Goal: Check status: Check status

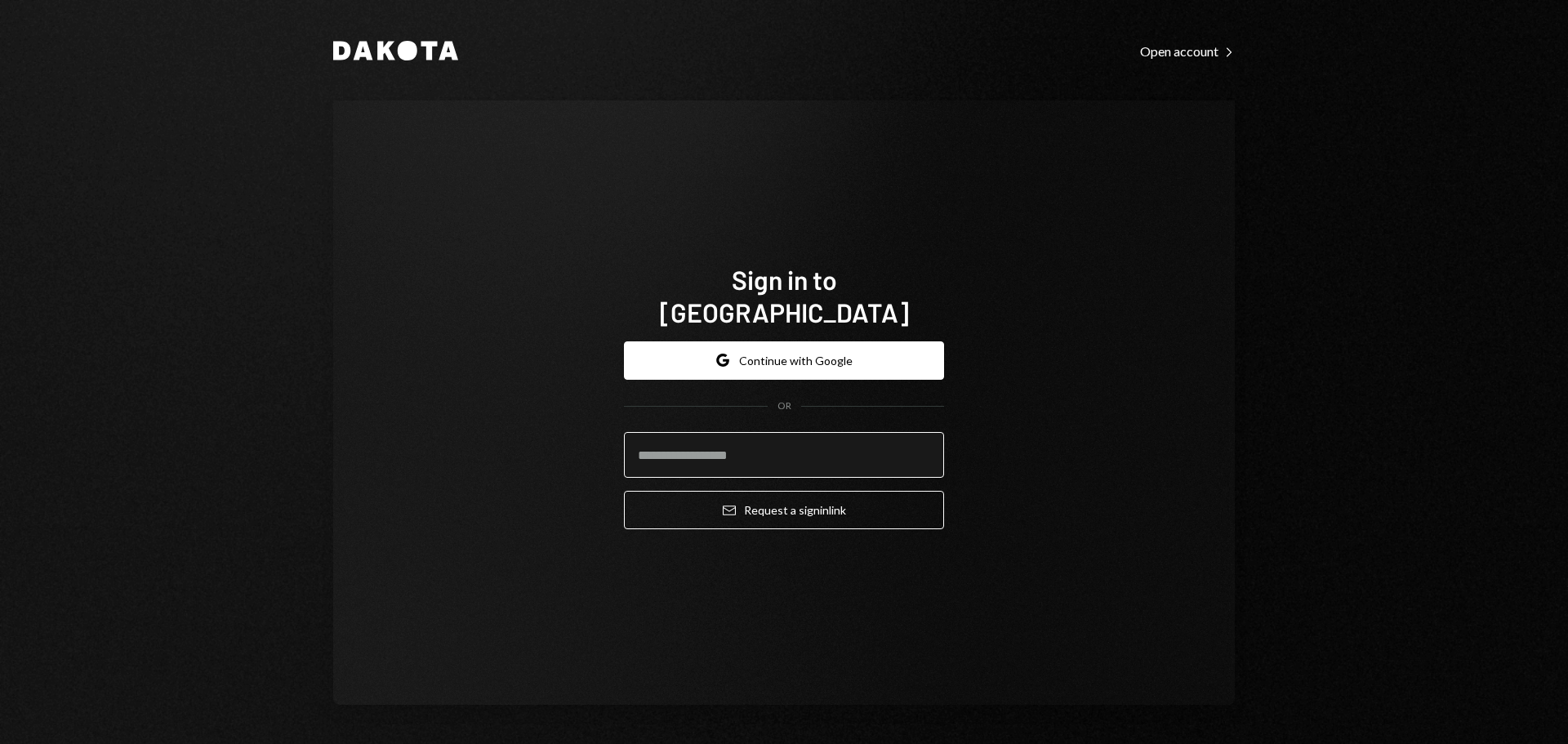
click at [721, 444] on input "email" at bounding box center [784, 455] width 320 height 46
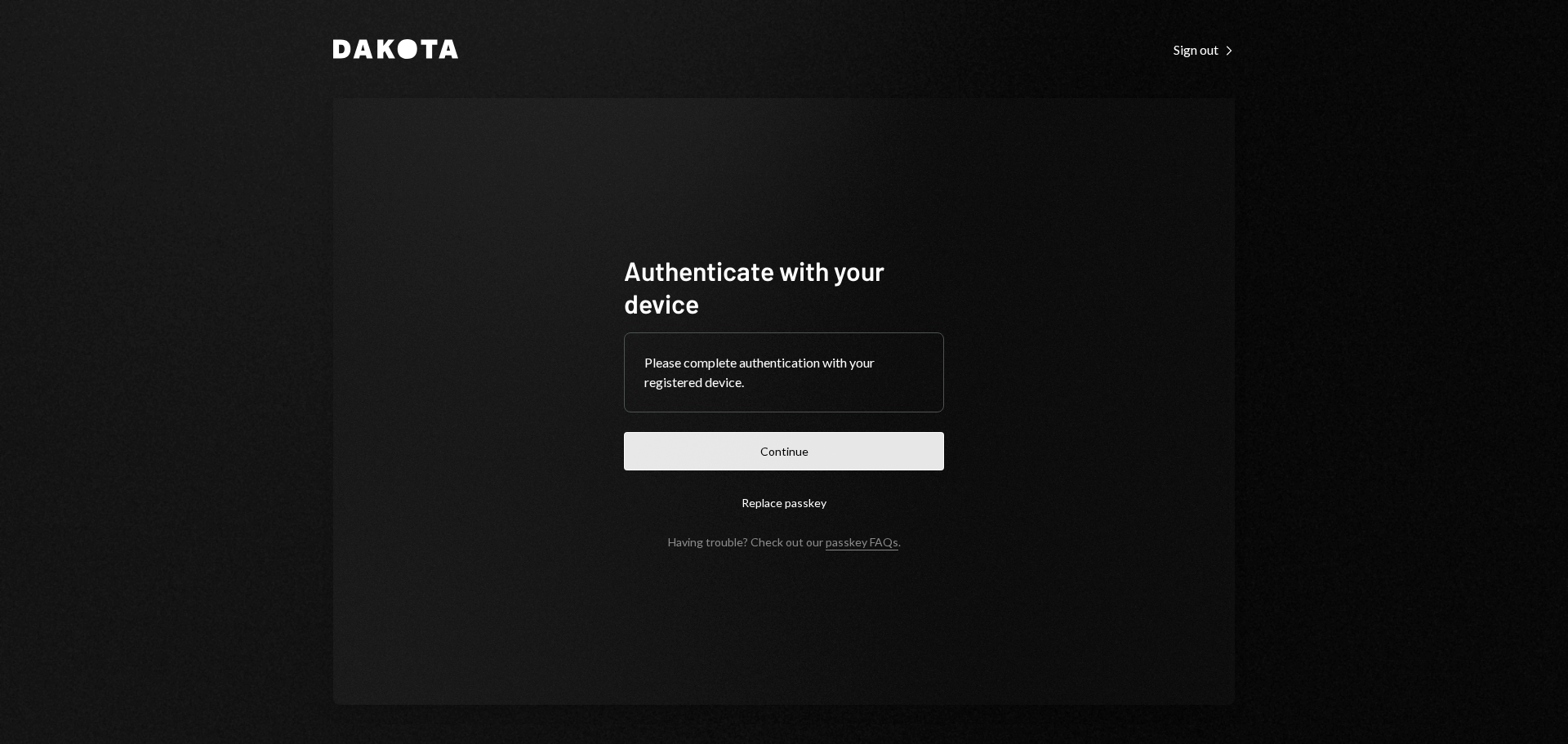
click at [769, 454] on button "Continue" at bounding box center [784, 451] width 320 height 38
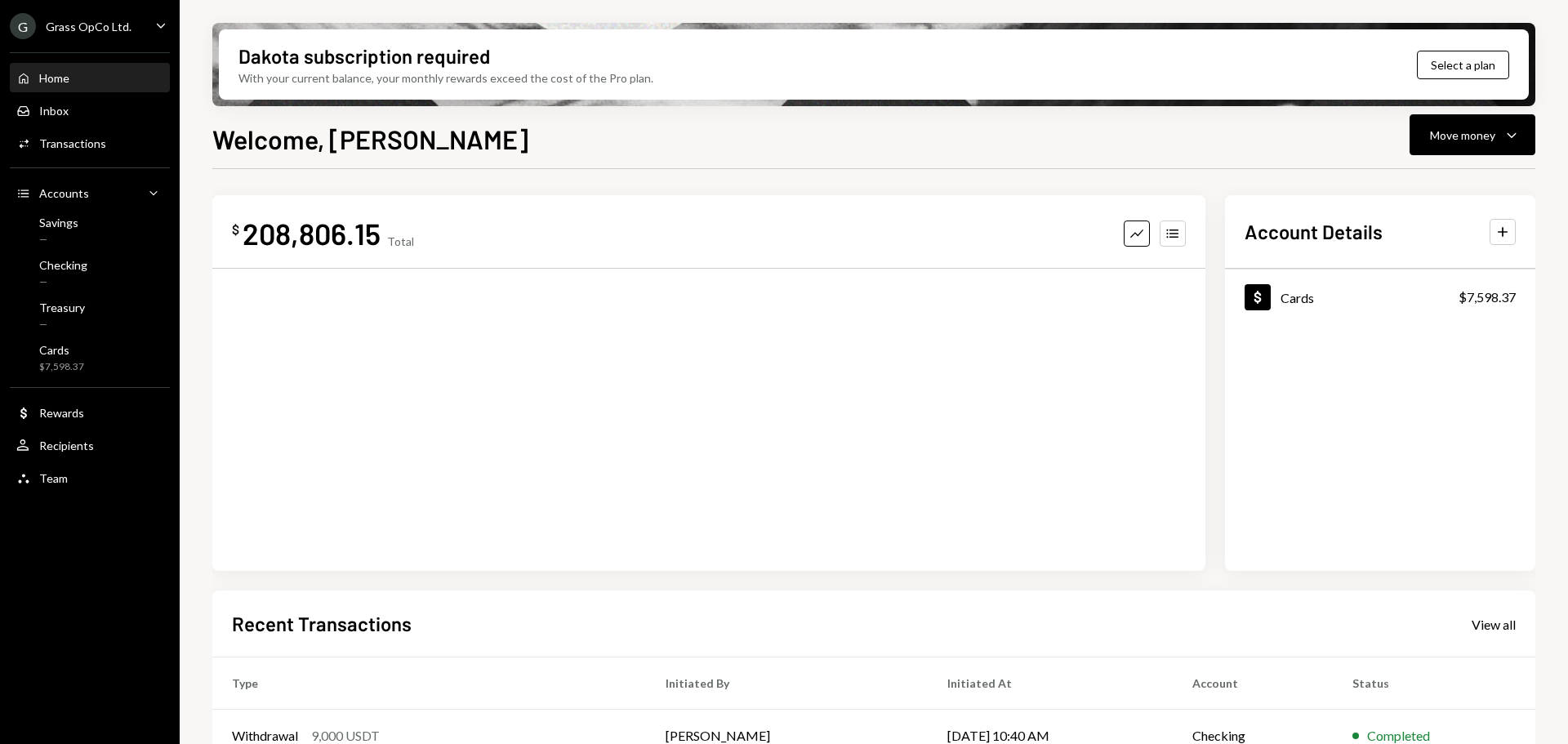
click at [117, 41] on ul "G Grass OpCo Ltd. Caret Down Home Home Inbox Inbox Activities Transactions Acco…" at bounding box center [90, 247] width 179 height 495
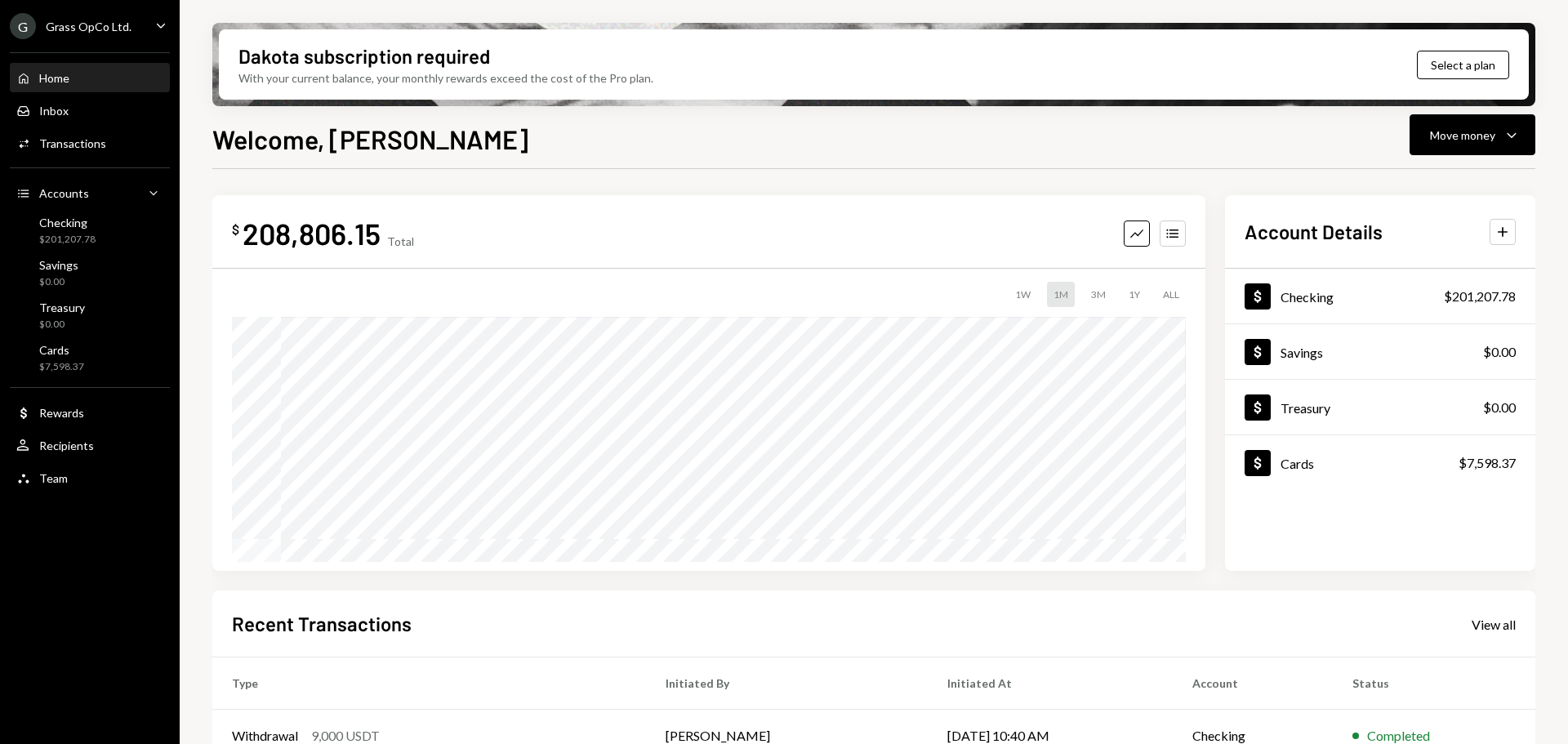
click at [121, 26] on div "Grass OpCo Ltd." at bounding box center [89, 26] width 86 height 14
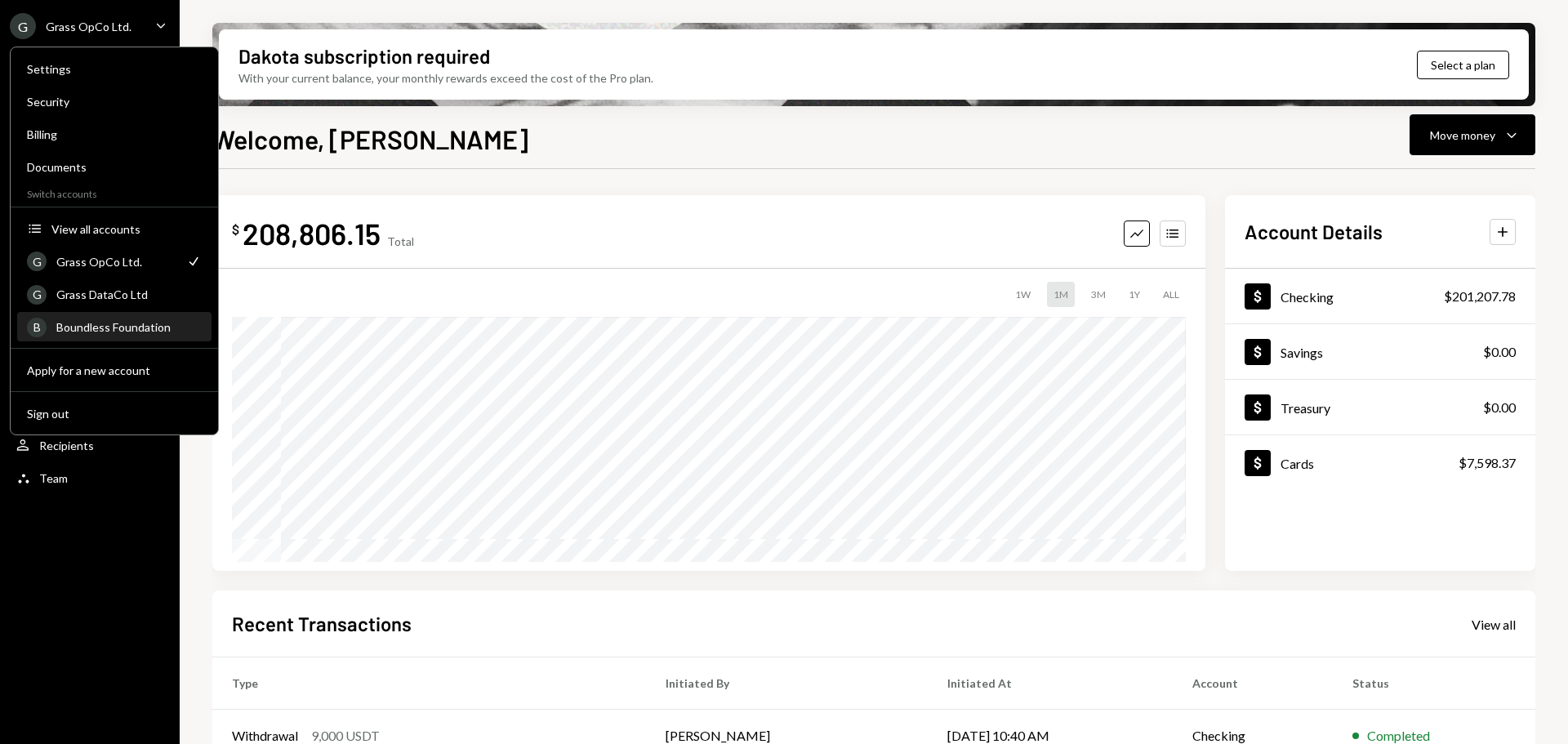
click at [119, 324] on div "Boundless Foundation" at bounding box center [129, 327] width 146 height 14
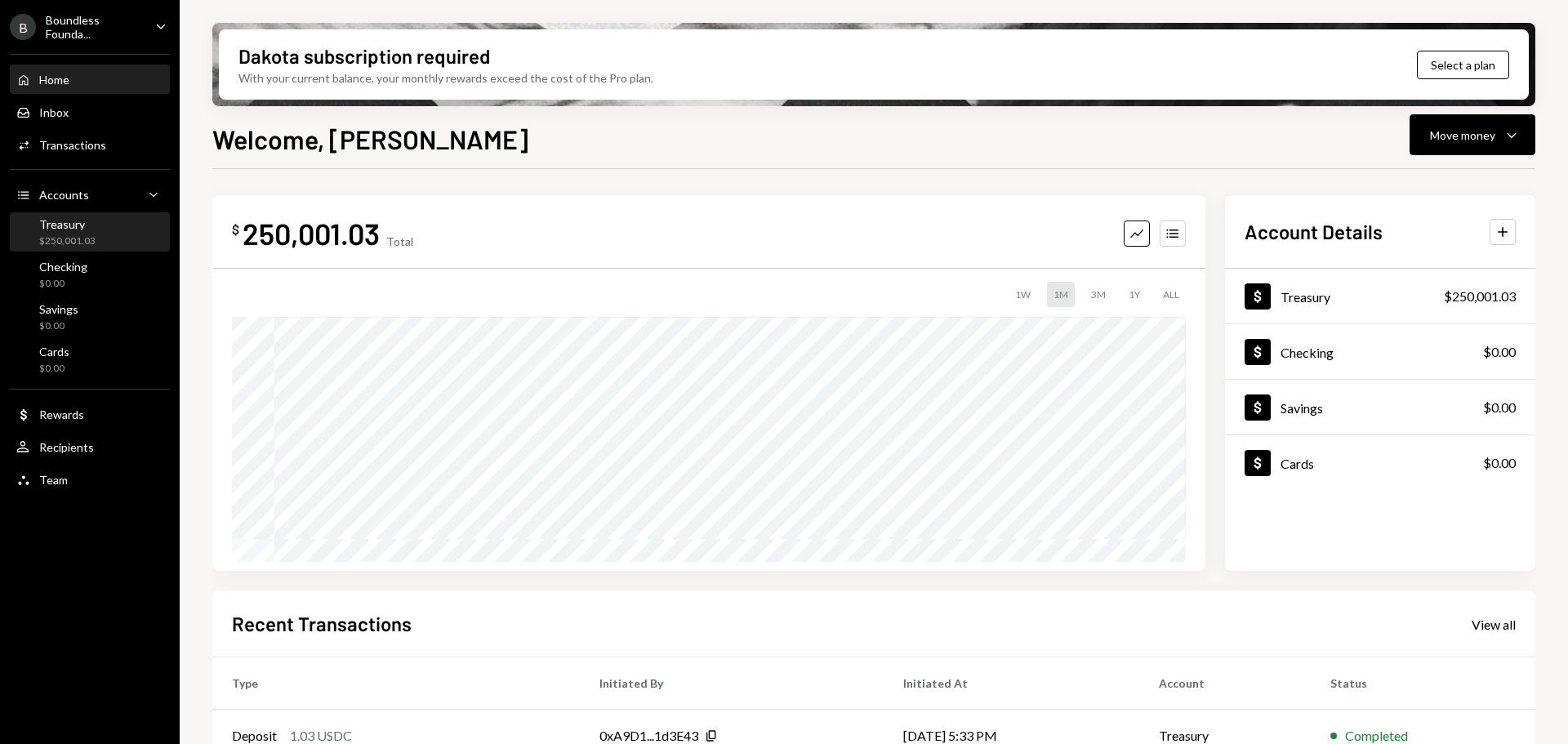
click at [79, 237] on div "$250,001.03" at bounding box center [68, 241] width 57 height 14
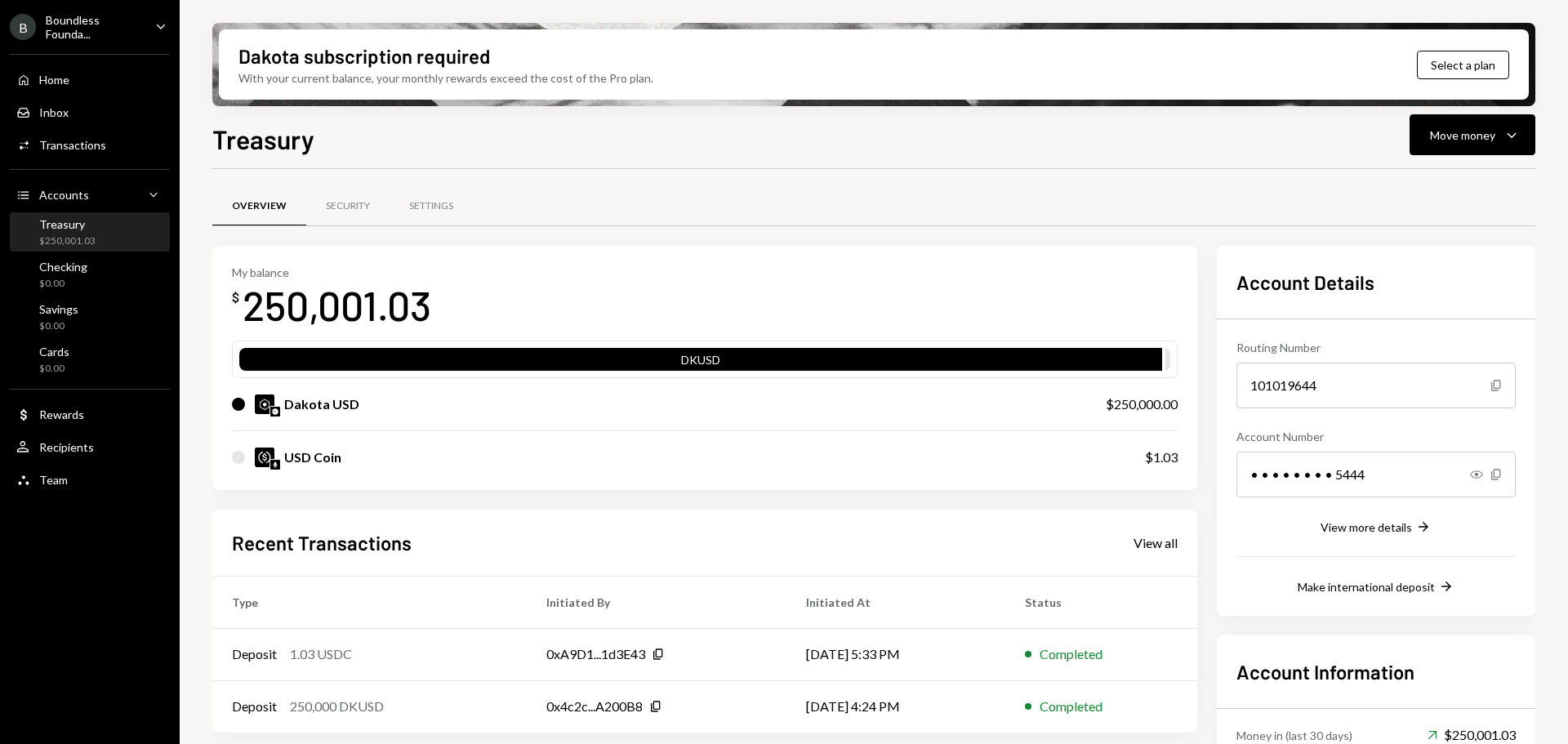
scroll to position [81, 0]
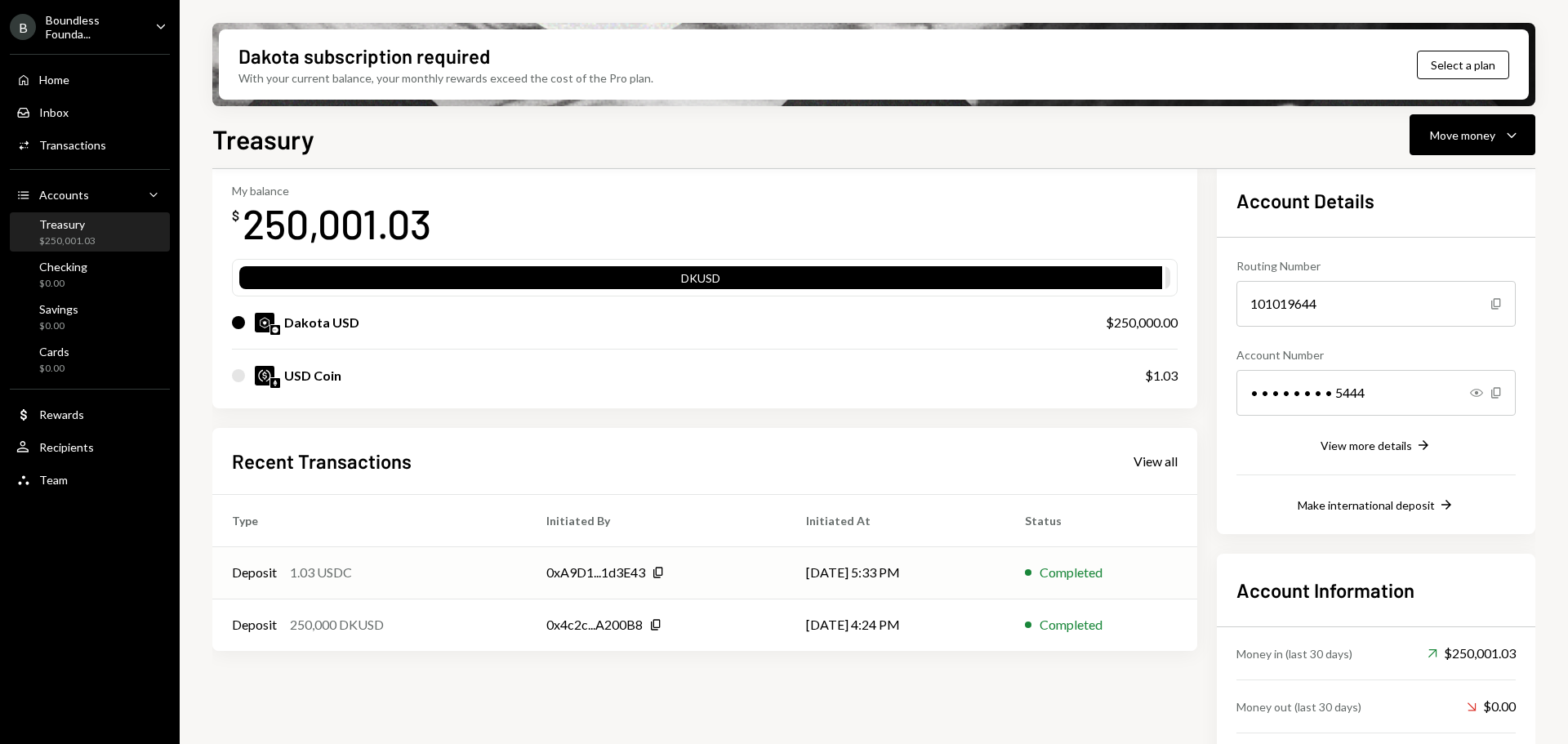
click at [427, 576] on div "Deposit 1.03 USDC" at bounding box center [369, 572] width 276 height 19
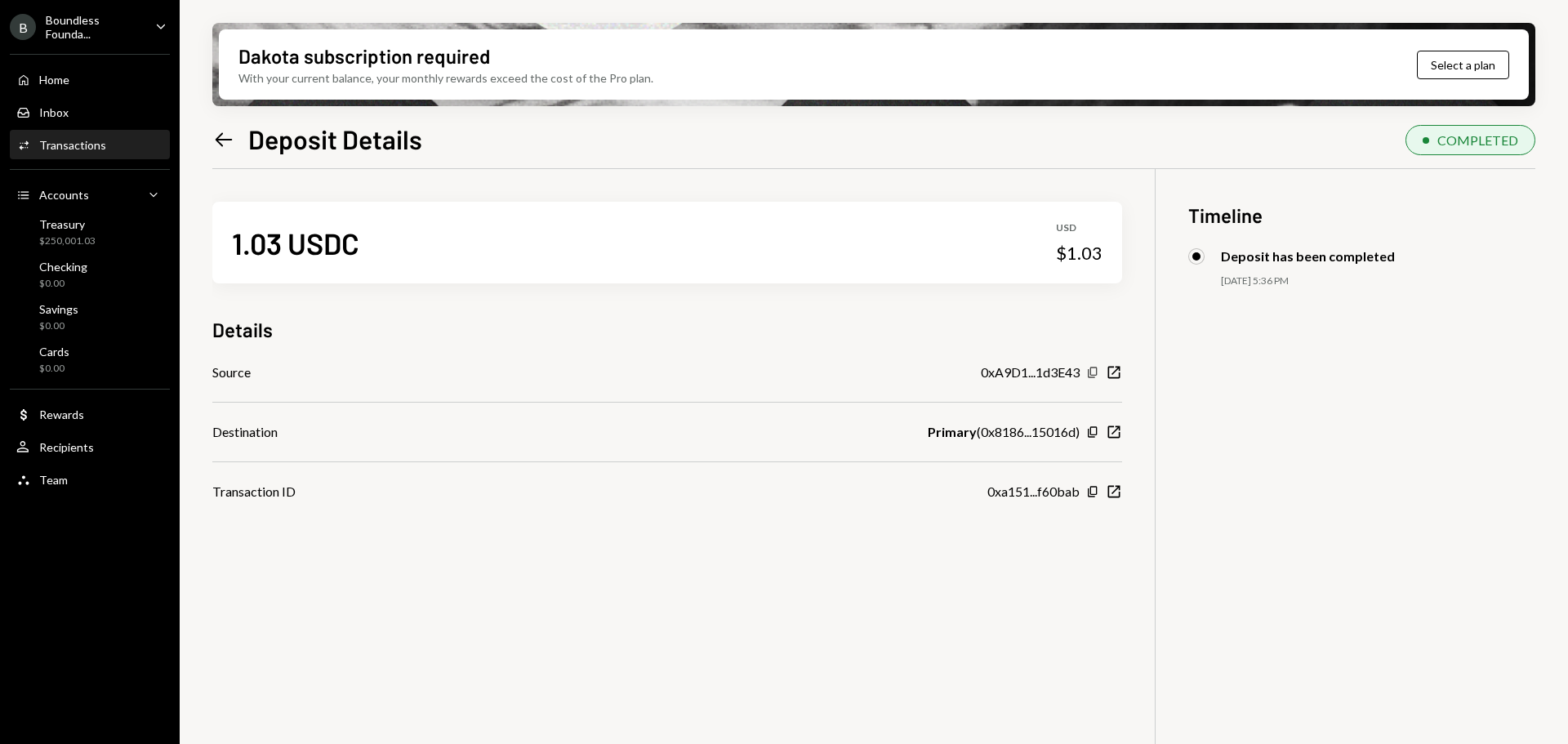
click at [1089, 372] on icon "Copy" at bounding box center [1092, 372] width 13 height 13
